Goal: Information Seeking & Learning: Learn about a topic

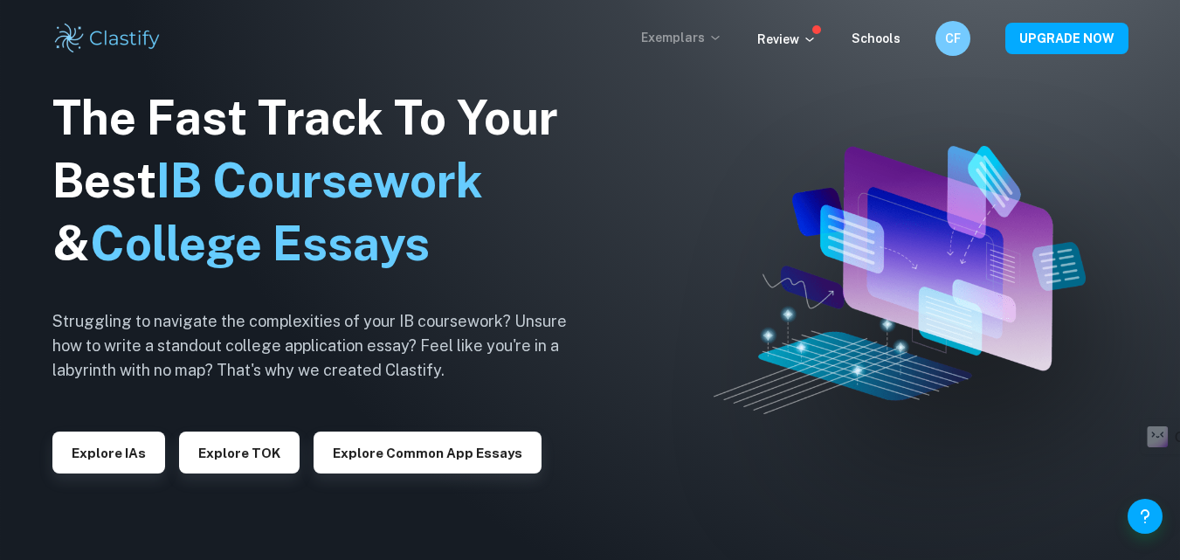
click at [673, 34] on p "Exemplars" at bounding box center [681, 37] width 81 height 19
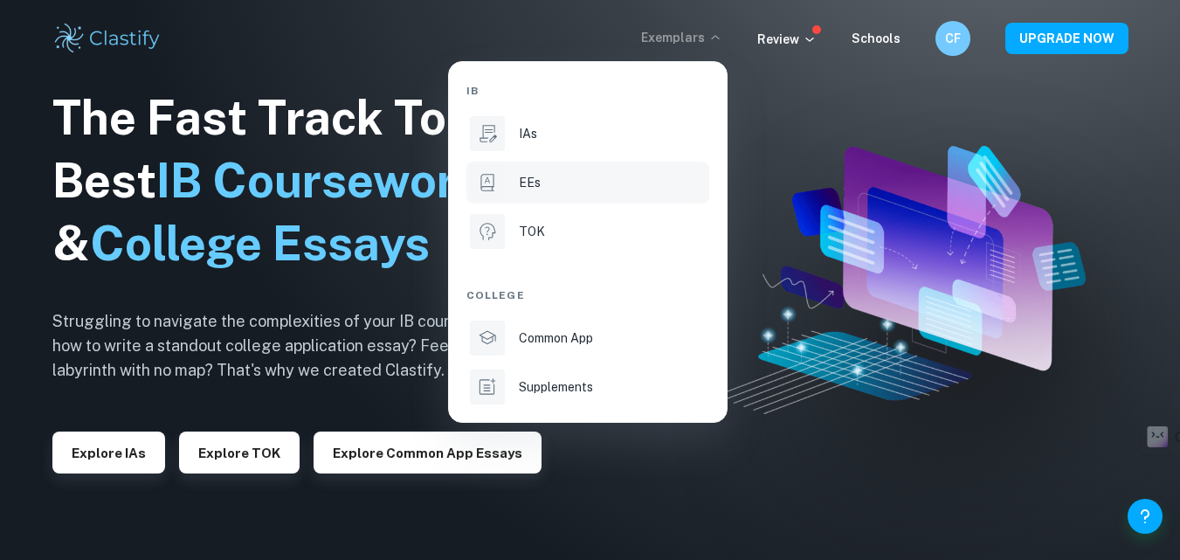
click at [479, 186] on icon at bounding box center [487, 182] width 23 height 23
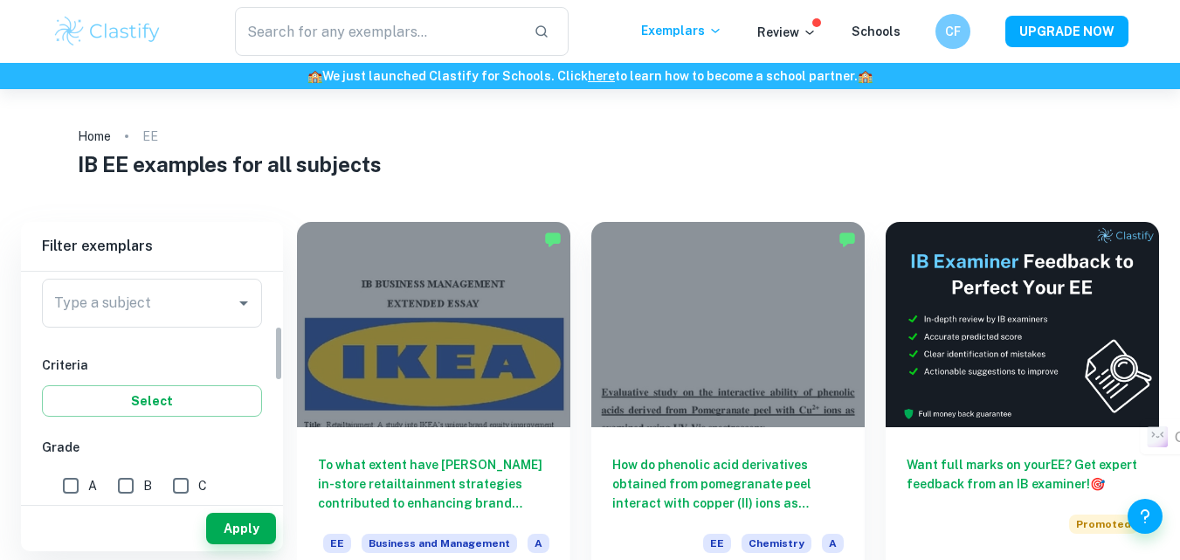
scroll to position [137, 0]
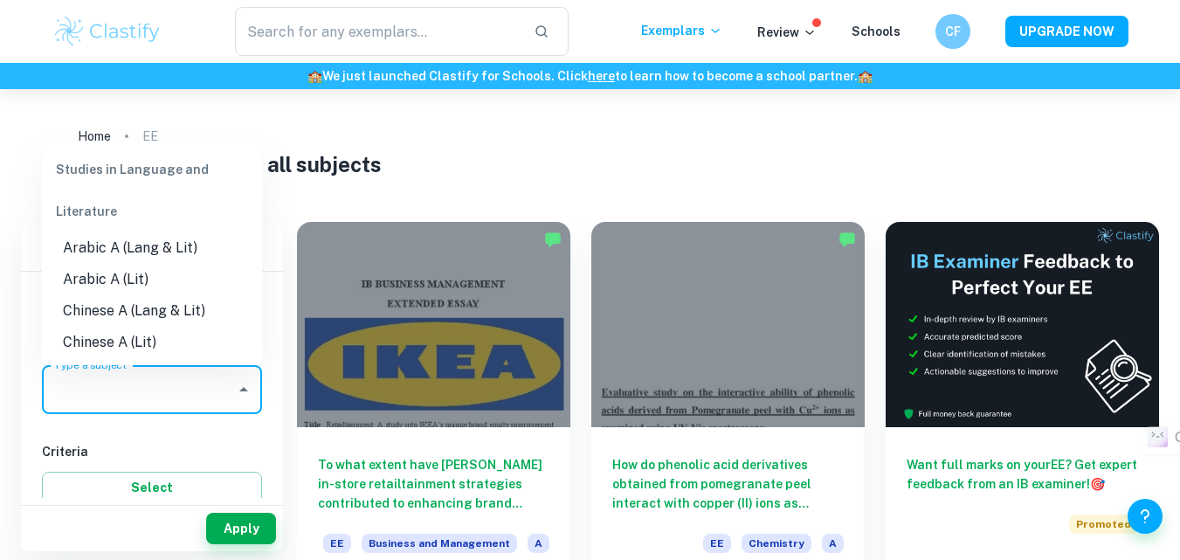
click at [211, 387] on input "Type a subject" at bounding box center [139, 389] width 178 height 33
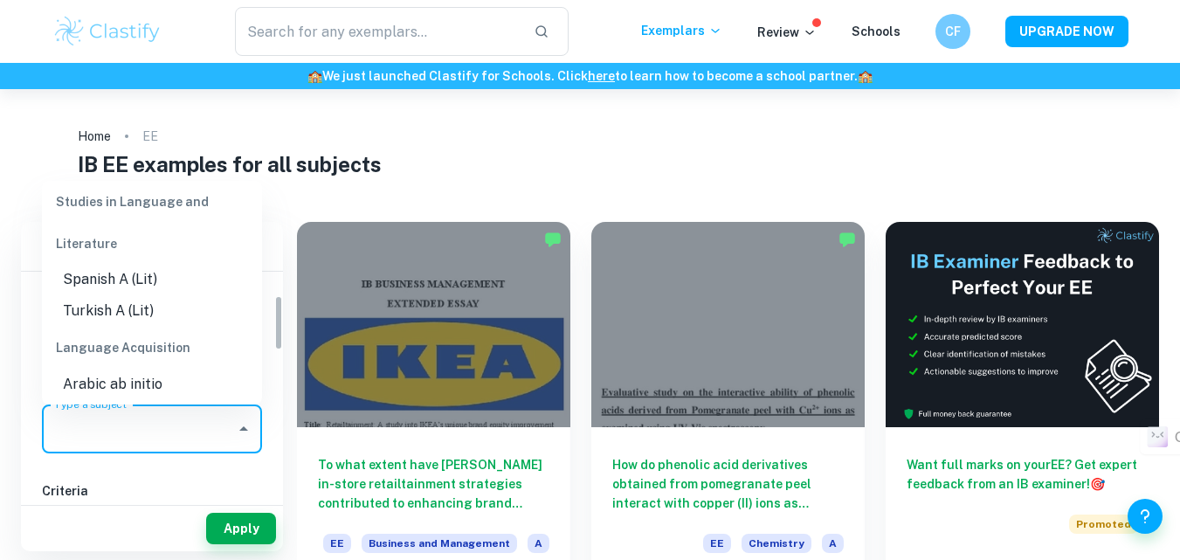
scroll to position [97, 0]
click at [161, 284] on li "Spanish A (Lit)" at bounding box center [152, 280] width 220 height 31
type input "Spanish A (Lit)"
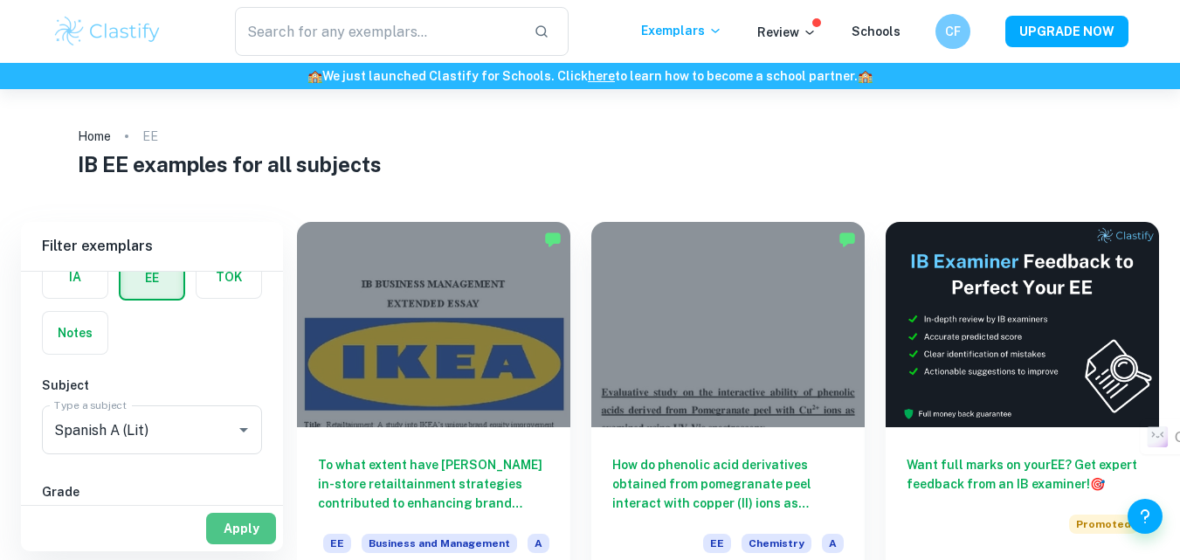
click at [239, 520] on button "Apply" at bounding box center [241, 527] width 70 height 31
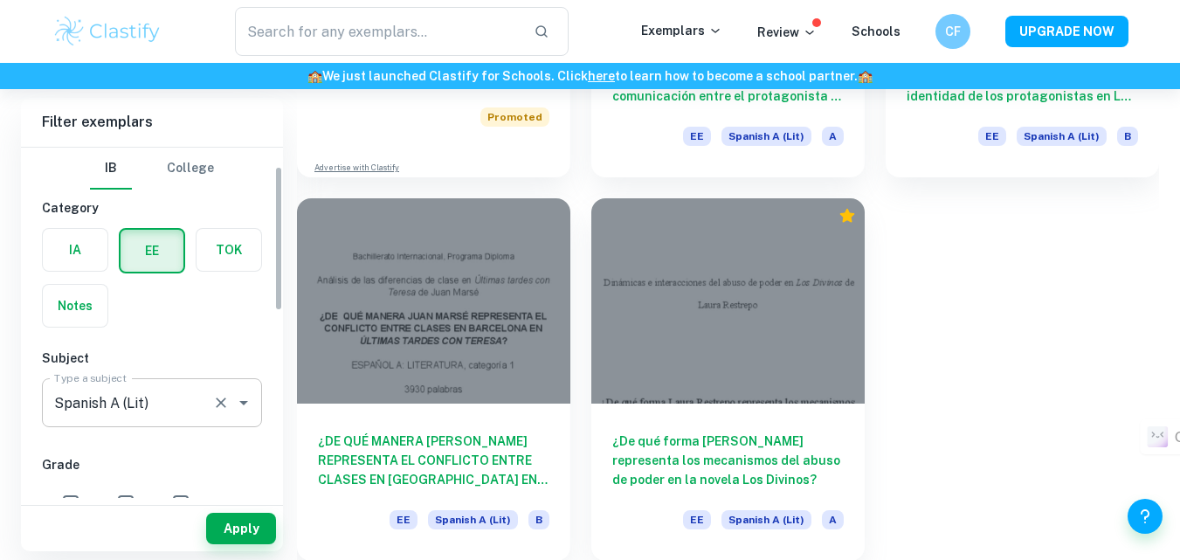
scroll to position [45, 0]
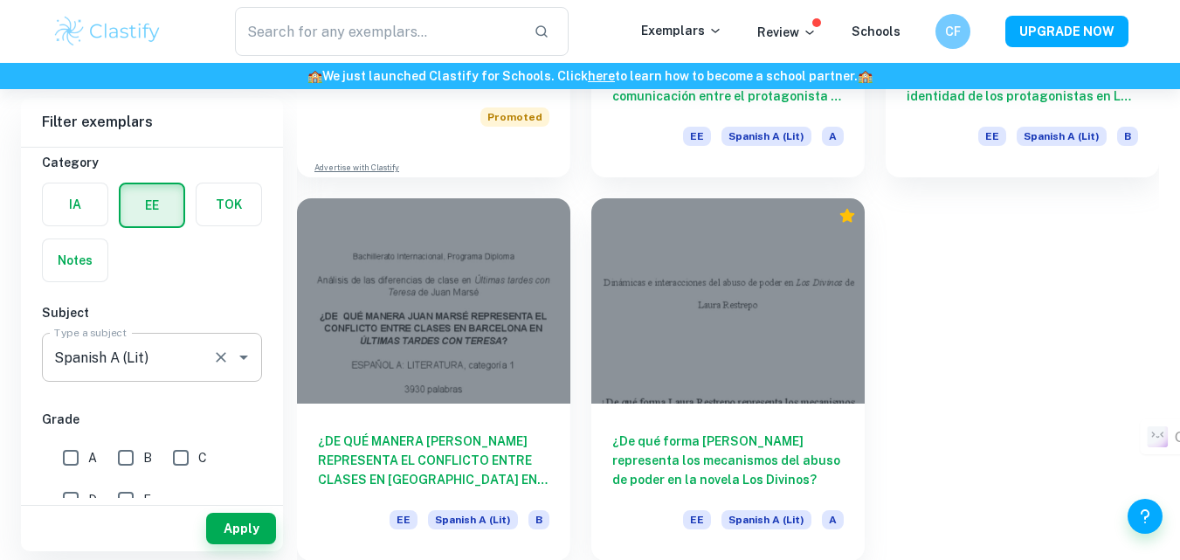
drag, startPoint x: 256, startPoint y: 354, endPoint x: 234, endPoint y: 362, distance: 23.5
click at [234, 362] on div "Spanish A (Lit) Type a subject" at bounding box center [152, 357] width 220 height 49
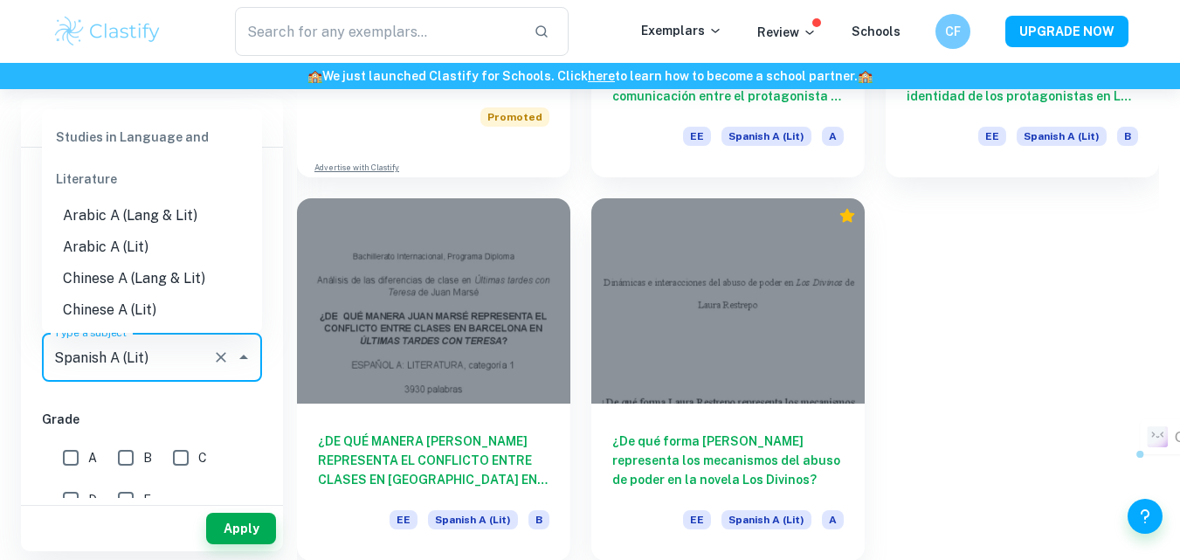
scroll to position [622, 0]
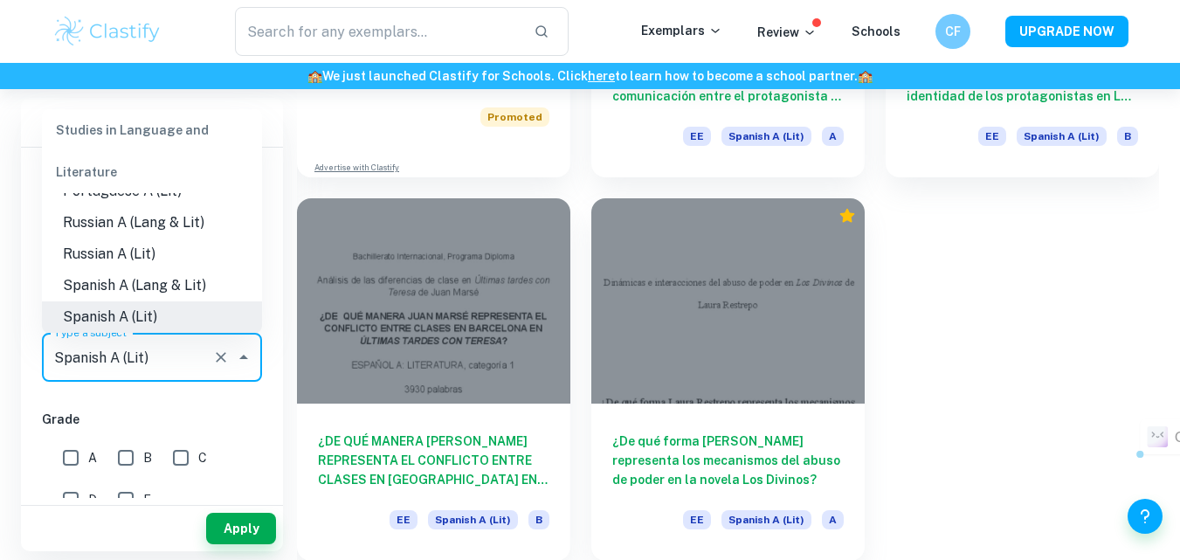
click at [234, 362] on icon "Close" at bounding box center [243, 357] width 21 height 21
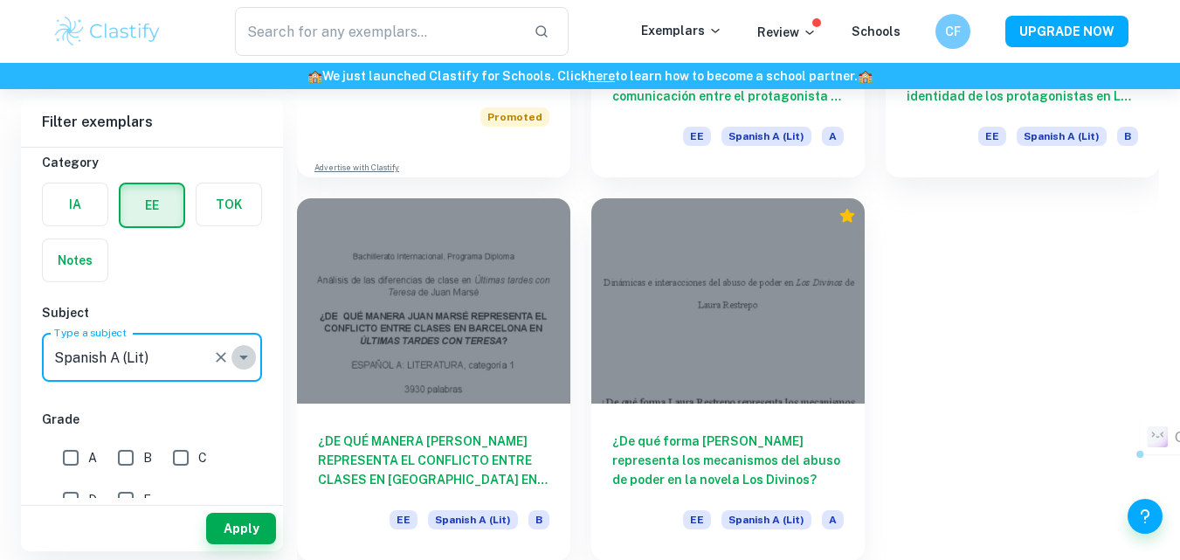
click at [234, 362] on icon "Open" at bounding box center [243, 357] width 21 height 21
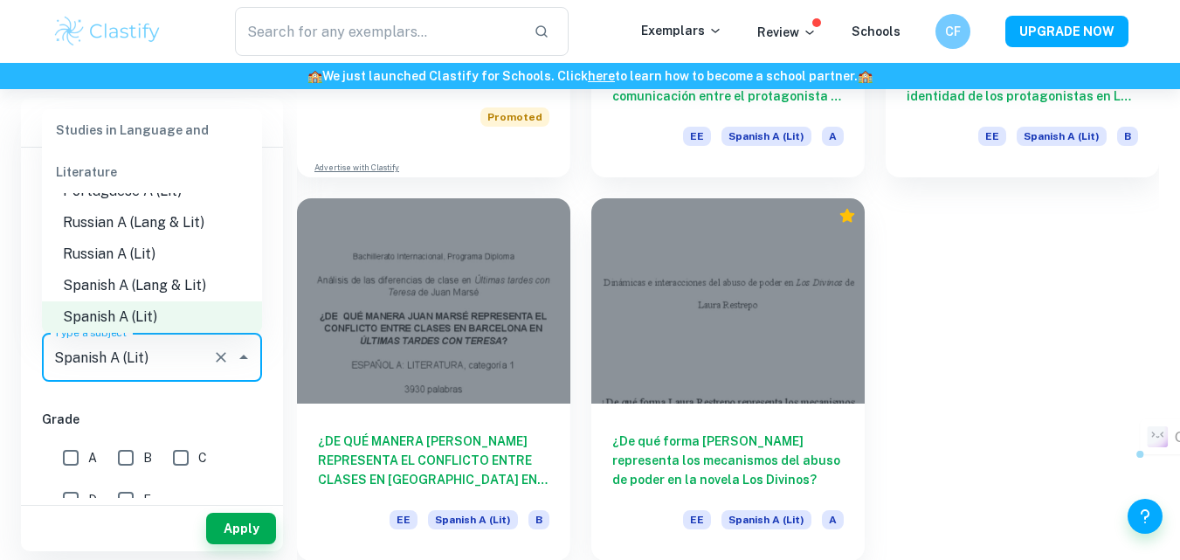
click at [157, 294] on li "Spanish A (Lang & Lit)" at bounding box center [152, 285] width 220 height 31
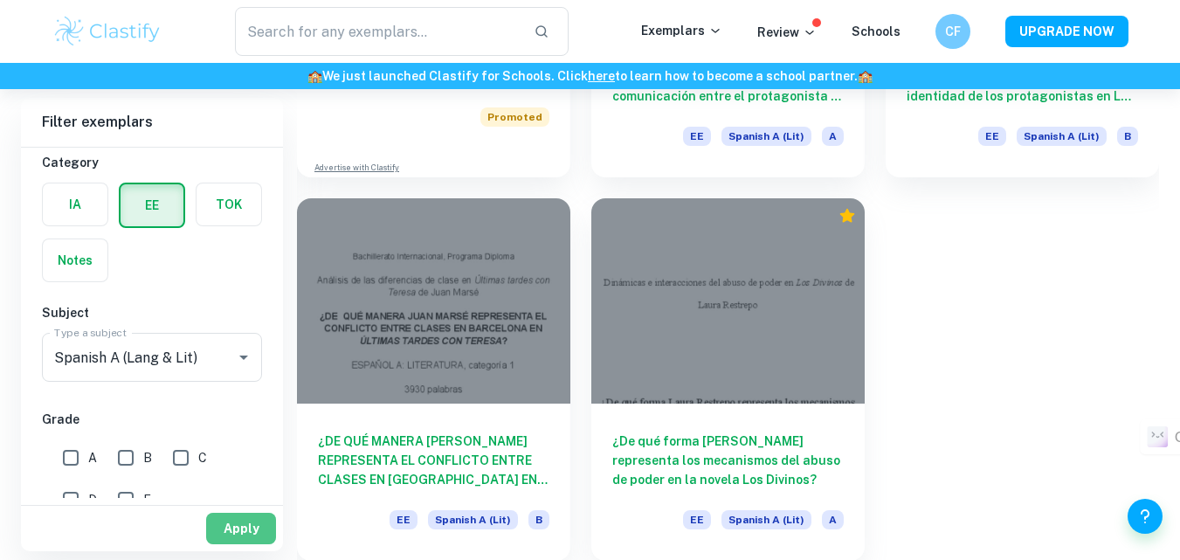
click at [252, 524] on button "Apply" at bounding box center [241, 527] width 70 height 31
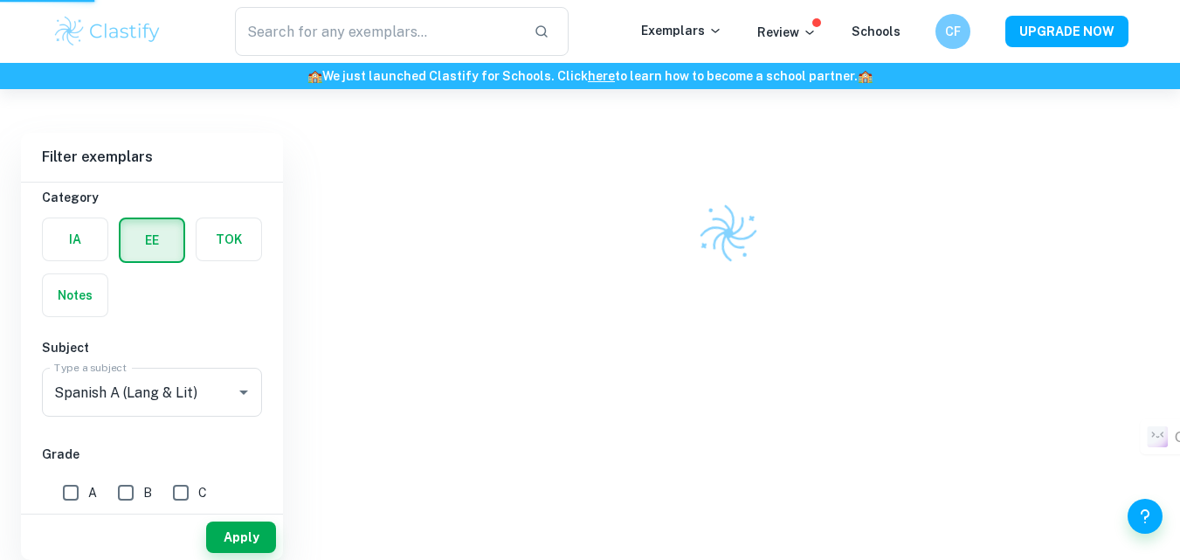
scroll to position [89, 0]
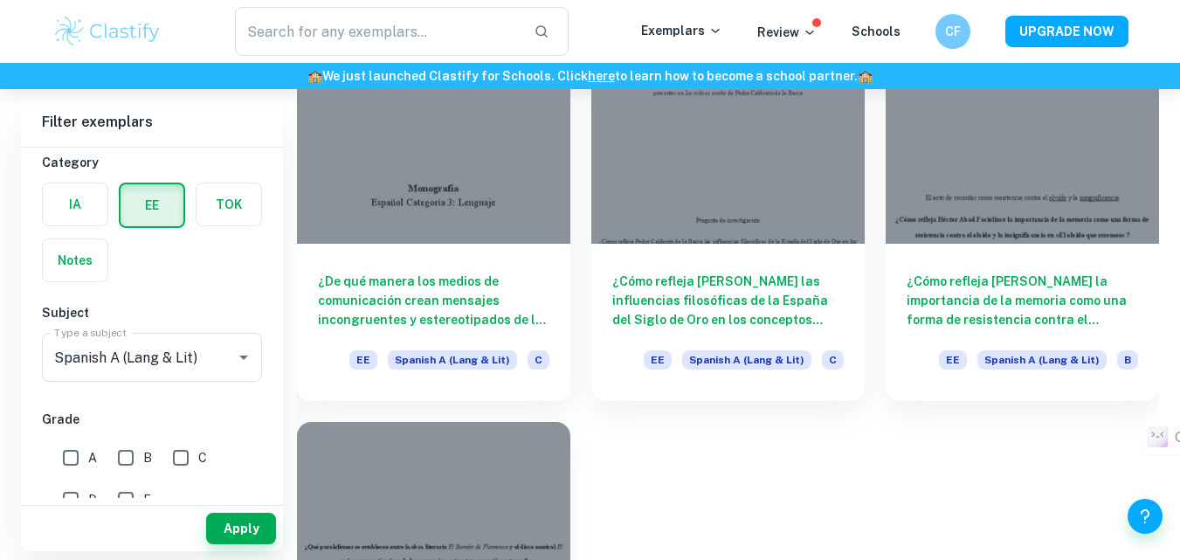
scroll to position [1940, 0]
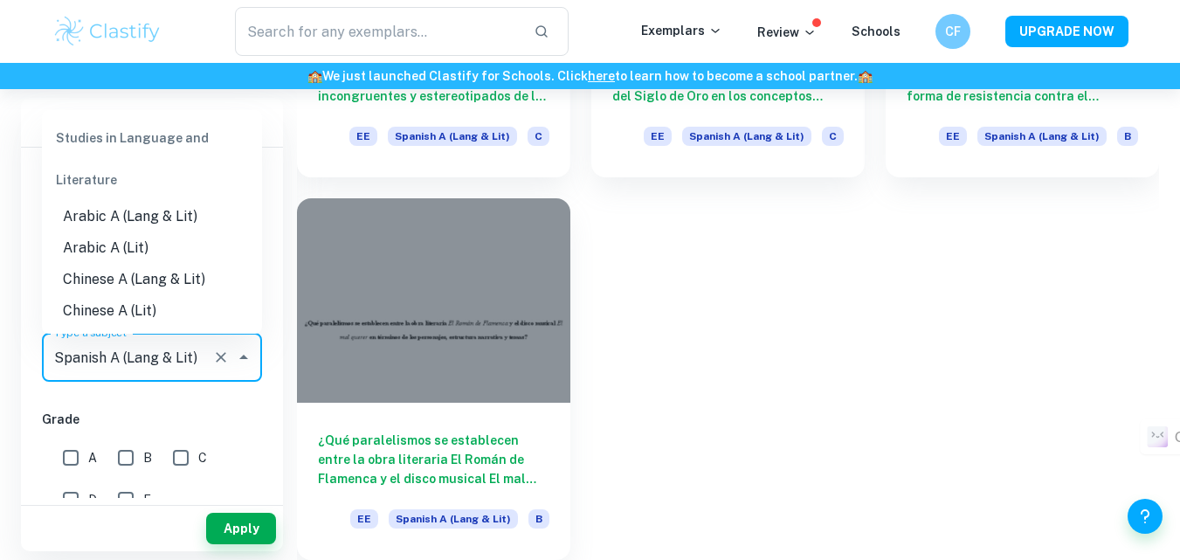
click at [203, 340] on input "Spanish A (Lang & Lit)" at bounding box center [127, 356] width 155 height 33
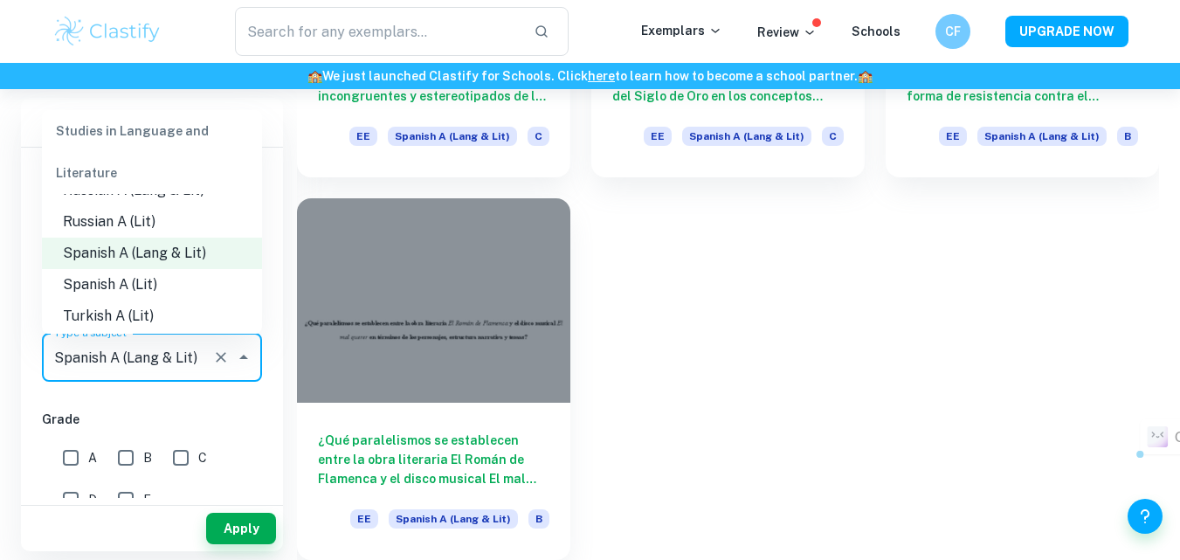
scroll to position [654, 0]
click at [195, 267] on li "Spanish A (Lang & Lit)" at bounding box center [152, 253] width 220 height 31
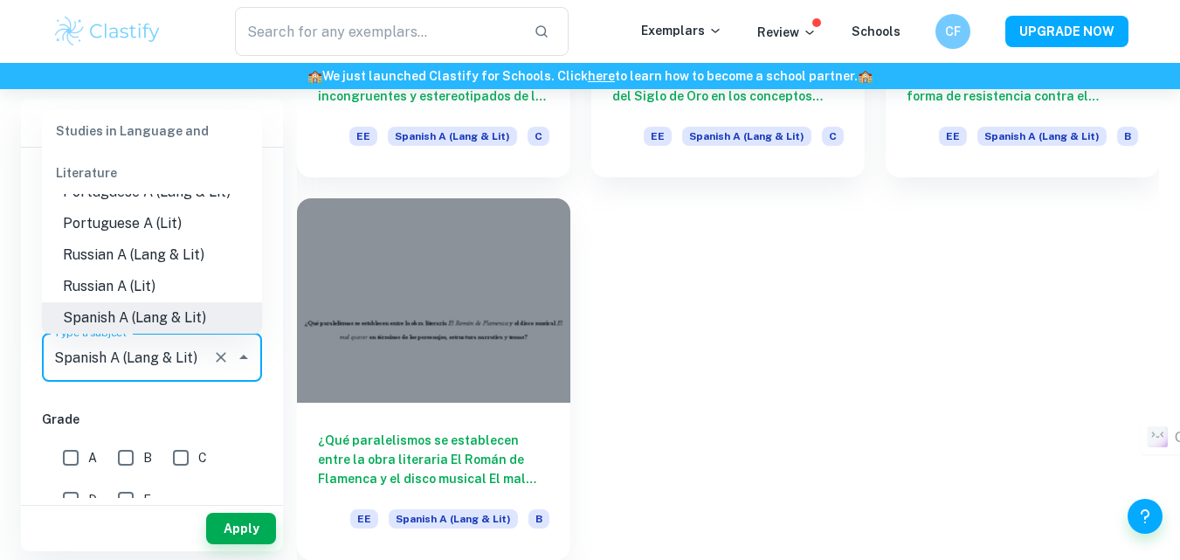
click at [200, 359] on input "Spanish A (Lang & Lit)" at bounding box center [127, 356] width 155 height 33
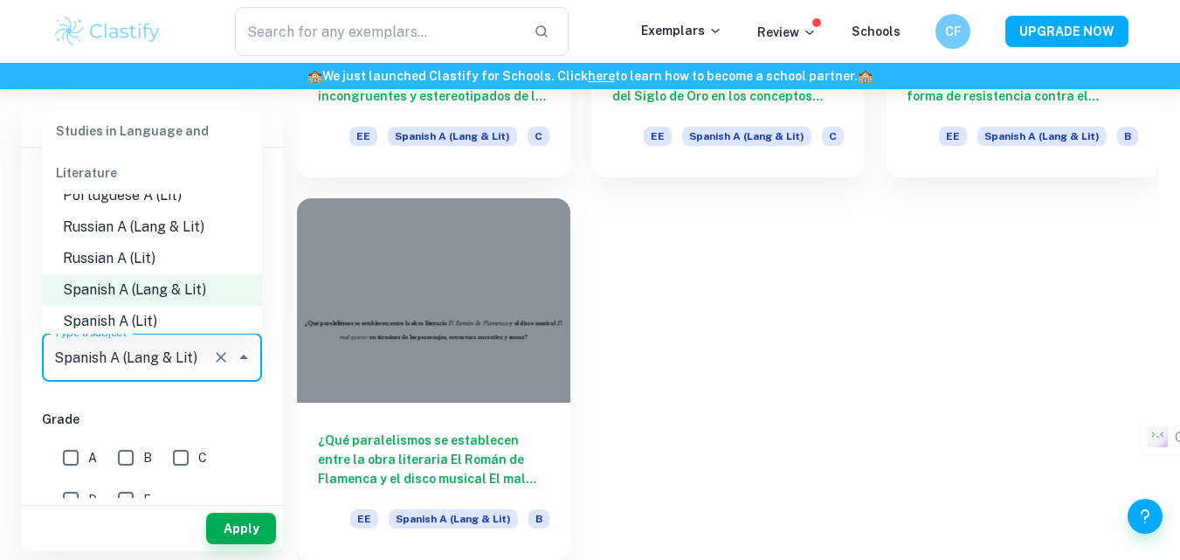
scroll to position [617, 0]
click at [177, 322] on li "Spanish A (Lit)" at bounding box center [152, 321] width 220 height 31
type input "Spanish A (Lit)"
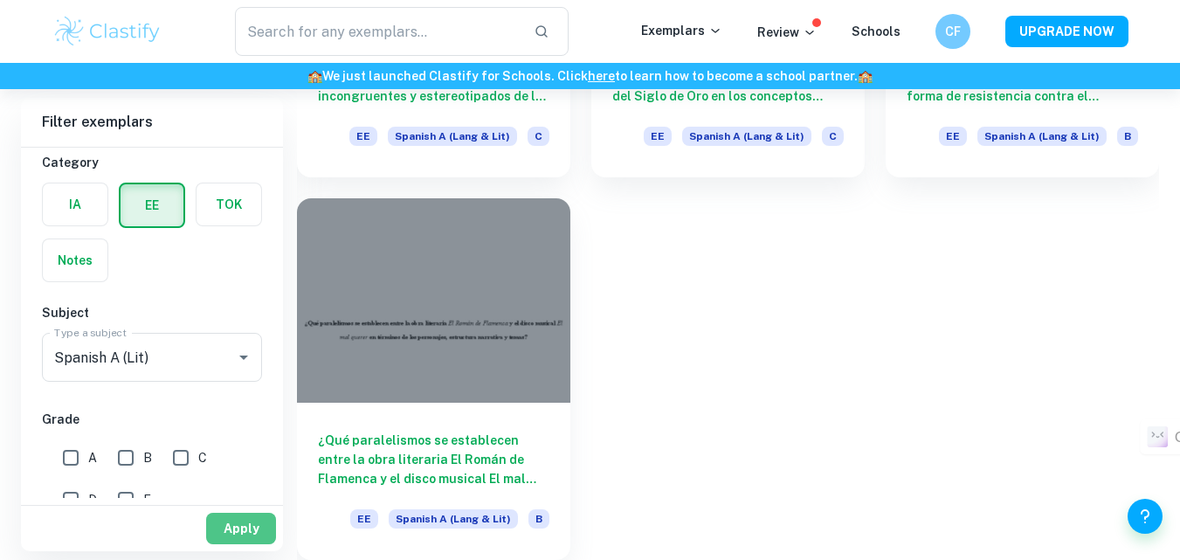
click at [242, 529] on button "Apply" at bounding box center [241, 527] width 70 height 31
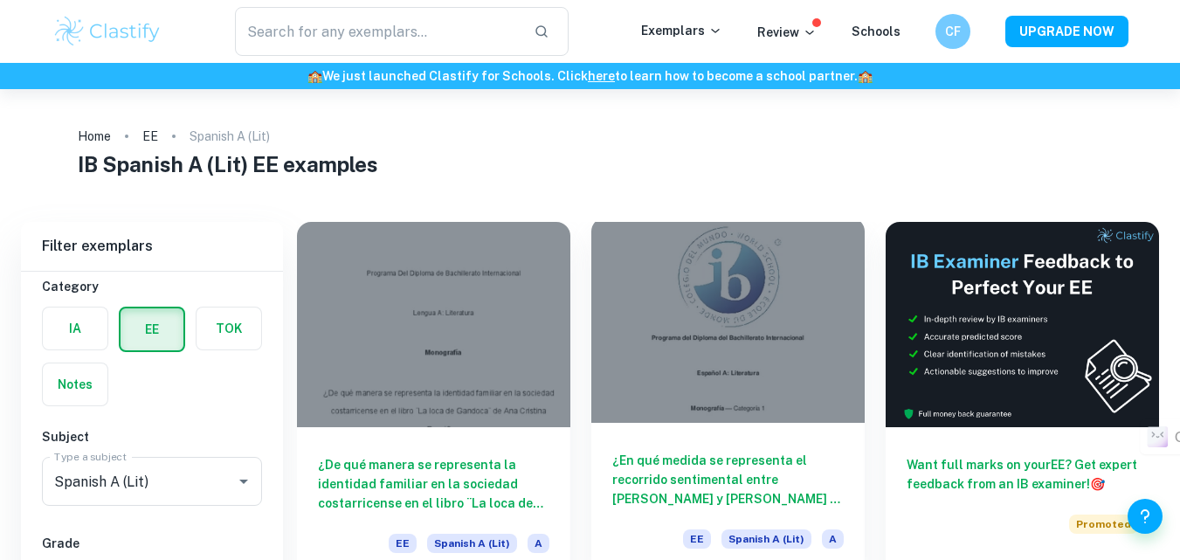
scroll to position [87, 0]
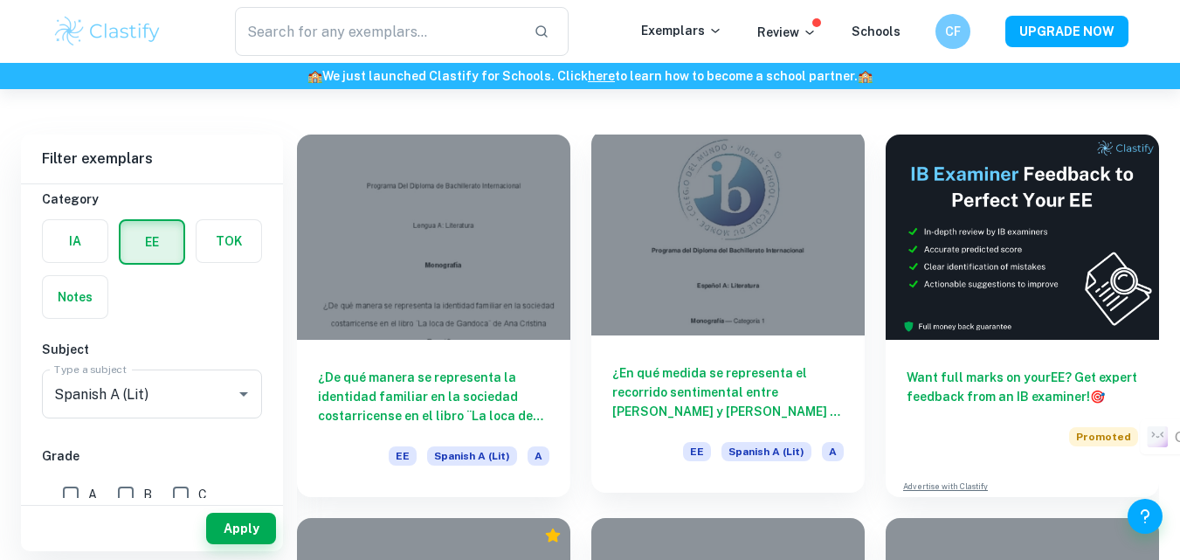
click at [671, 369] on h6 "¿En qué medida se representa el recorrido sentimental entre [PERSON_NAME] y [PE…" at bounding box center [727, 392] width 231 height 58
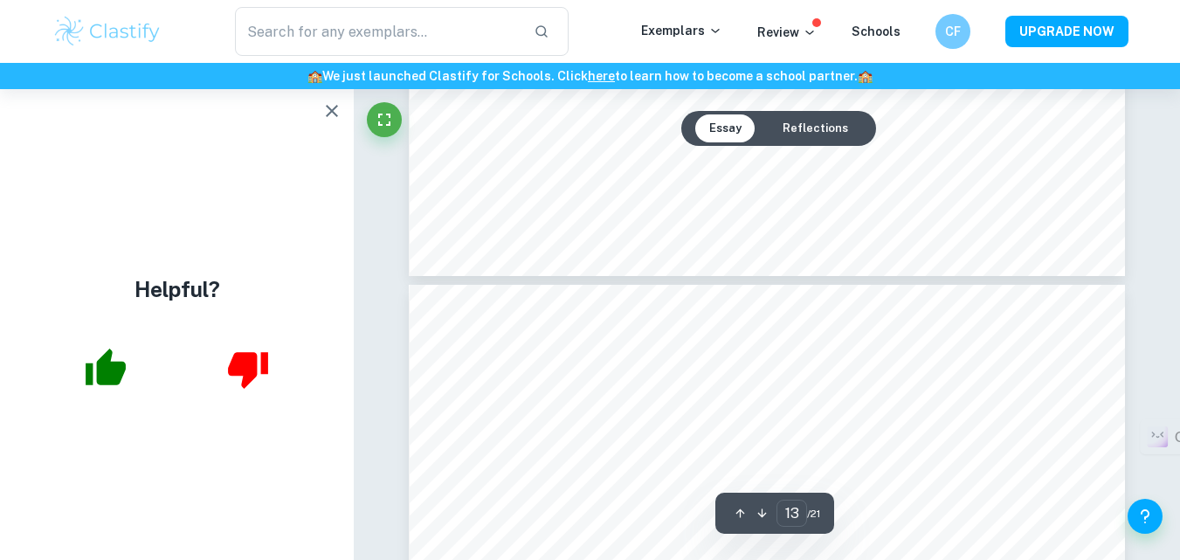
type input "14"
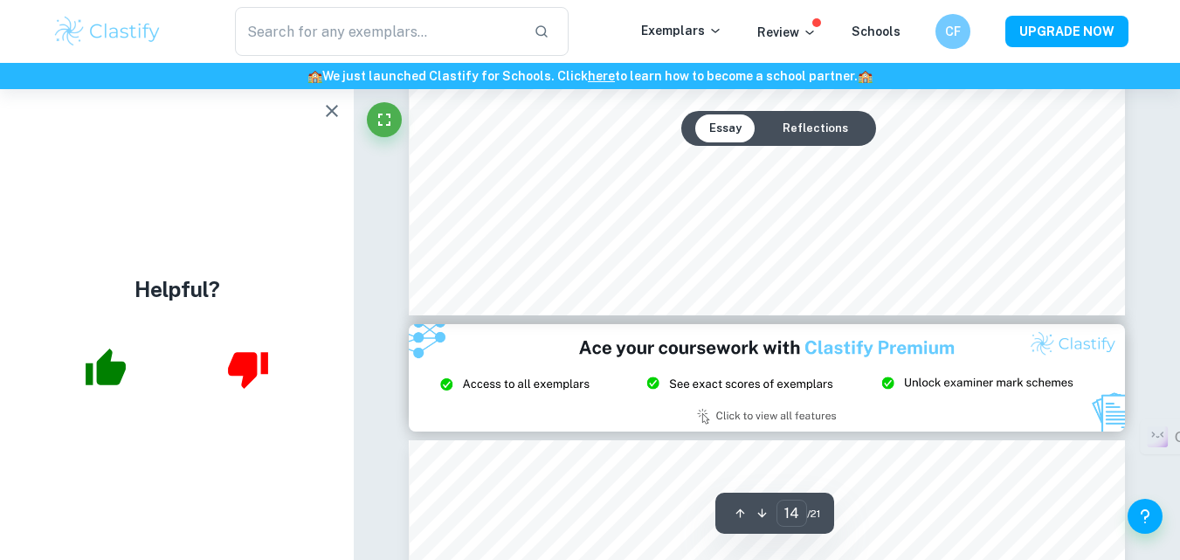
scroll to position [13237, 0]
